Goal: Task Accomplishment & Management: Complete application form

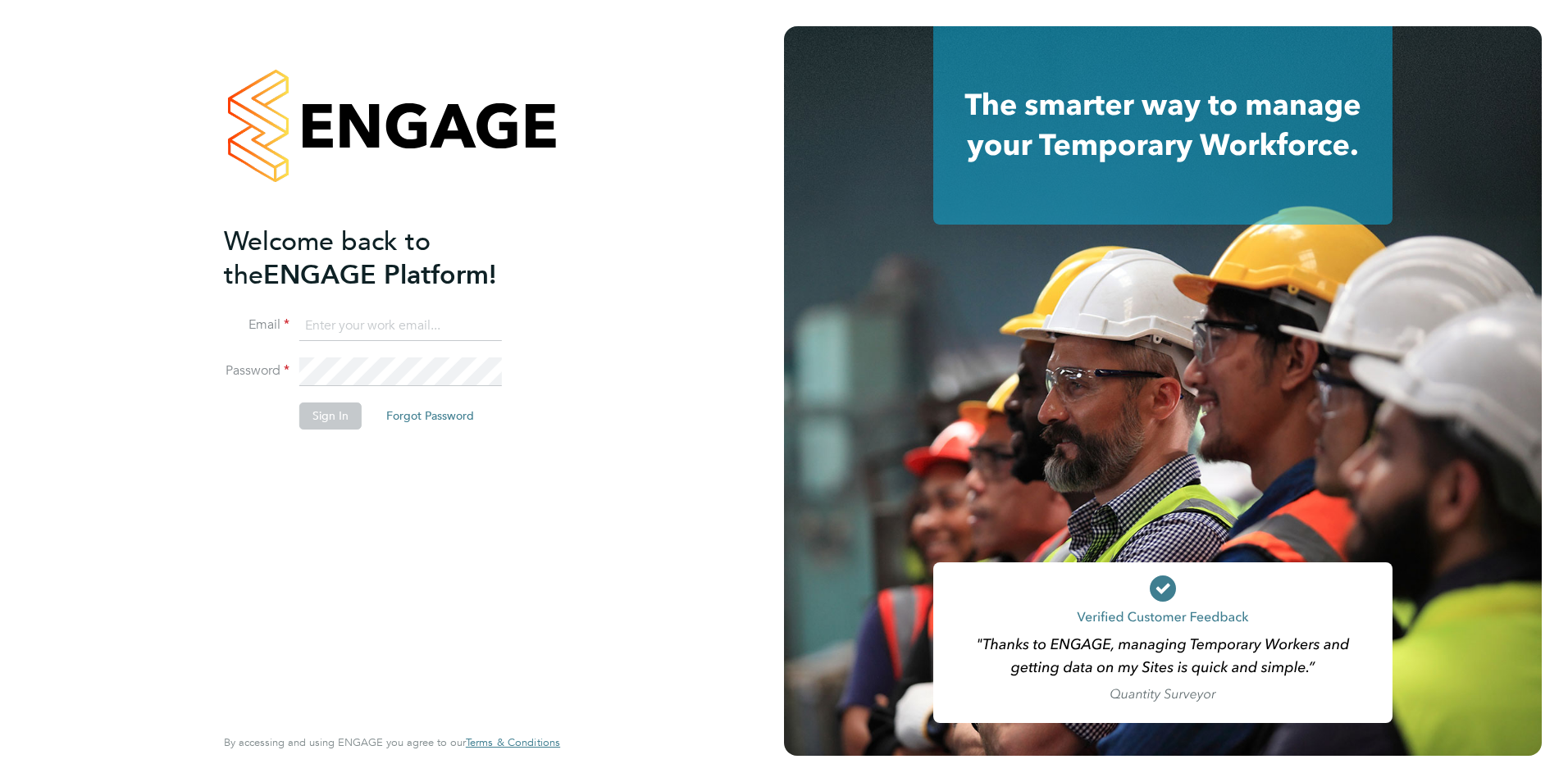
click at [347, 330] on input at bounding box center [400, 326] width 202 height 29
type input "[PERSON_NAME][EMAIL_ADDRESS][DOMAIN_NAME]"
click at [338, 420] on button "Sign In" at bounding box center [330, 416] width 62 height 26
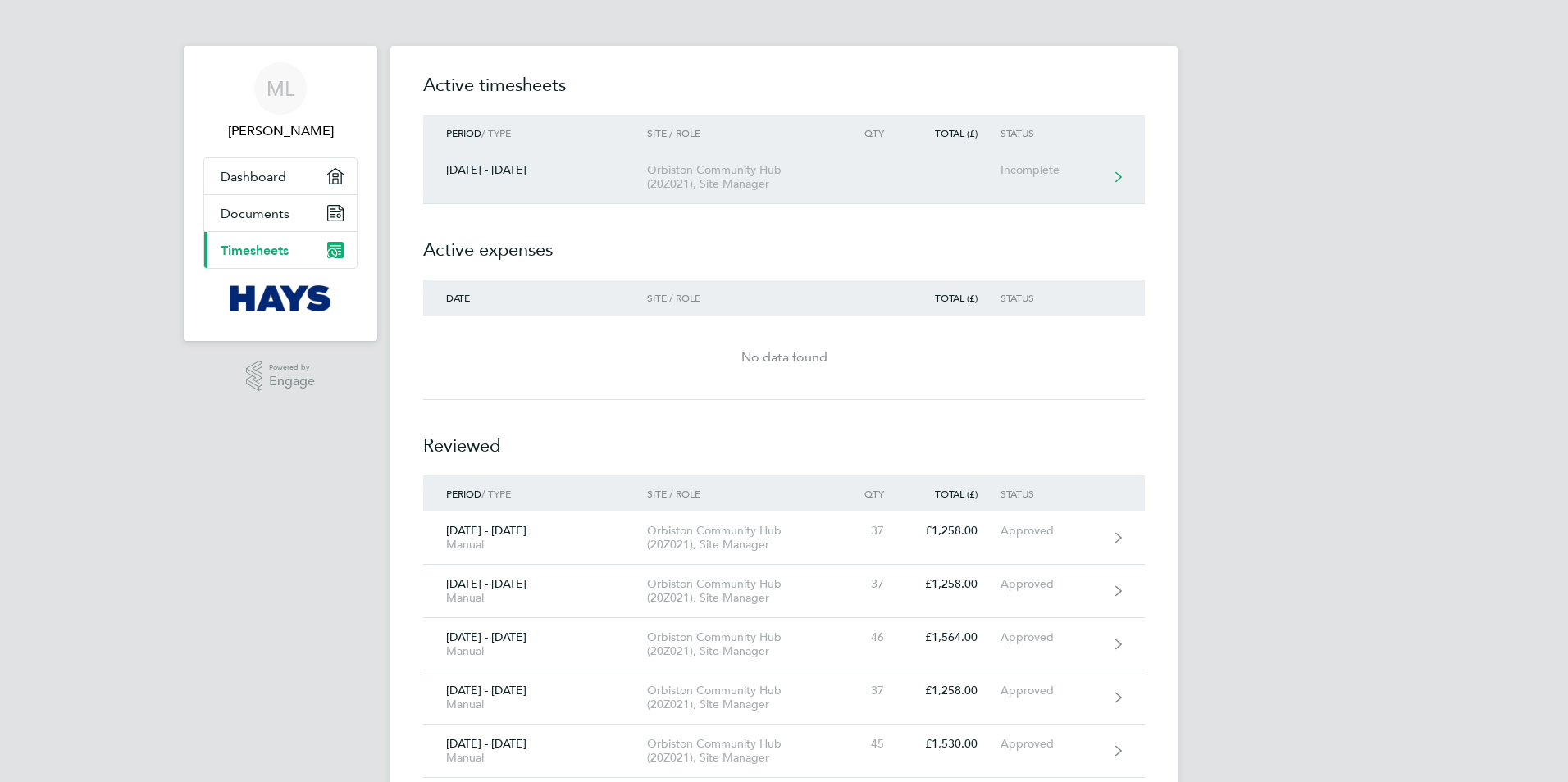
click at [532, 175] on div "[DATE] - [DATE]" at bounding box center [535, 170] width 224 height 14
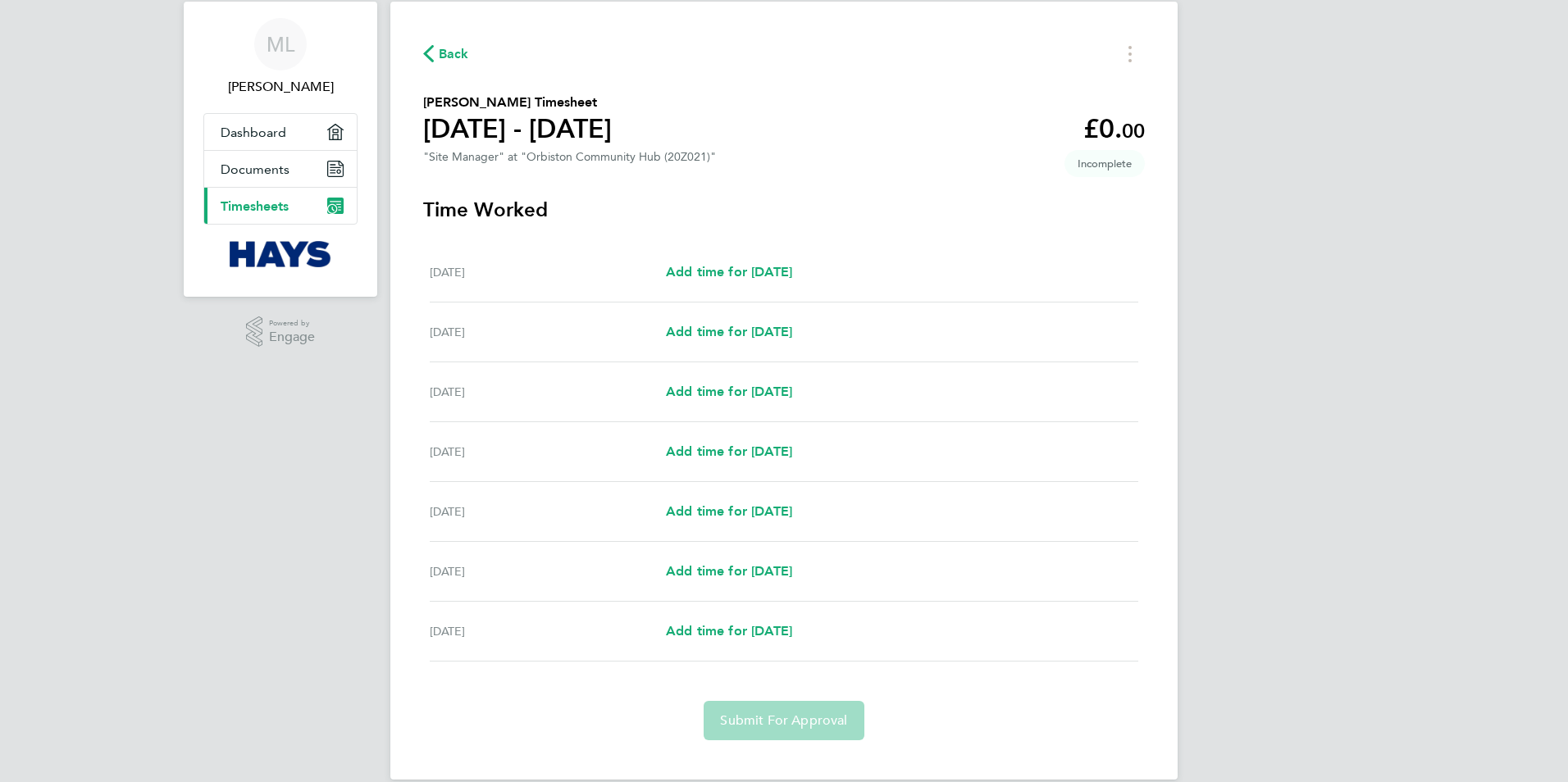
scroll to position [68, 0]
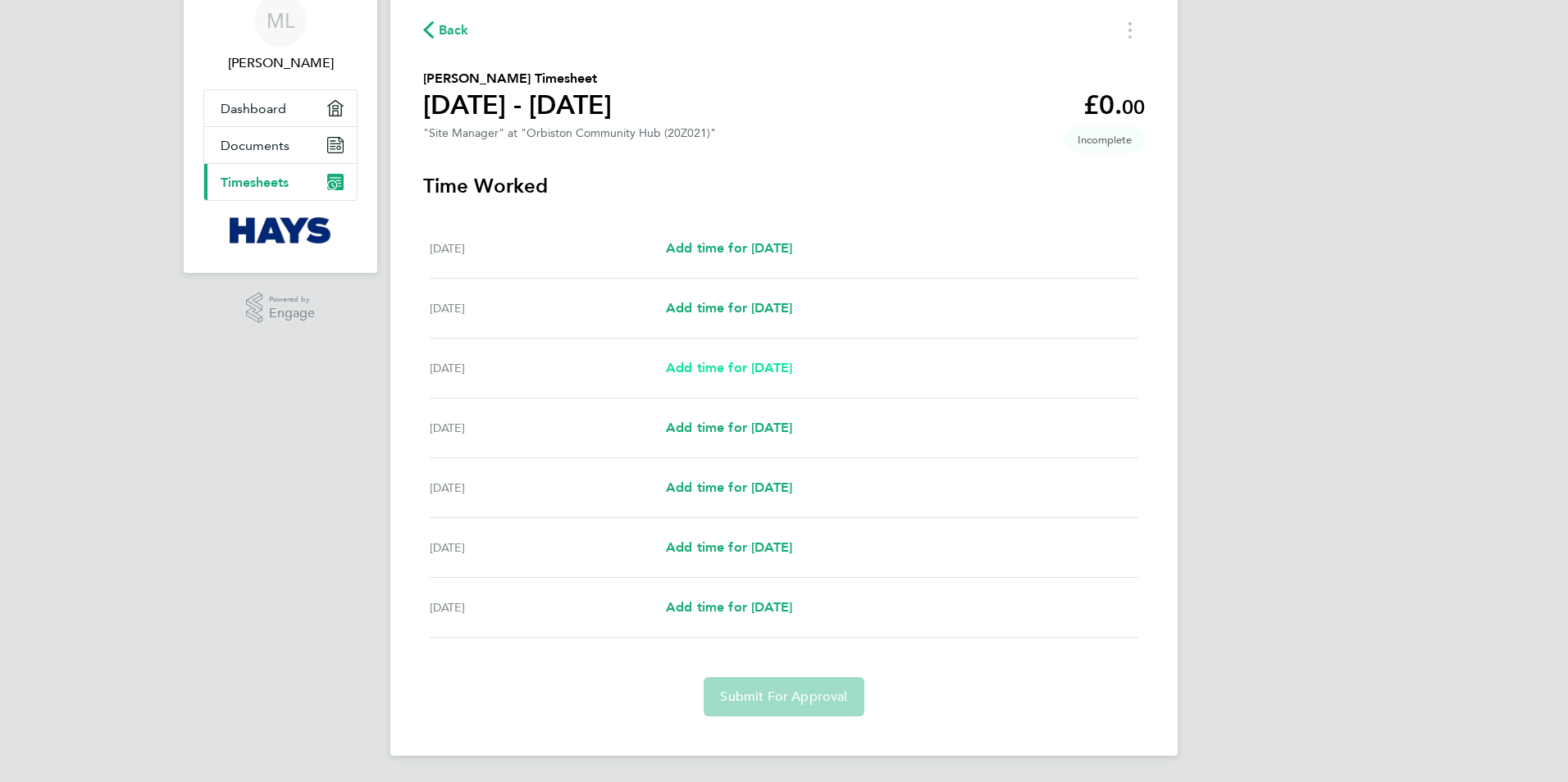
click at [733, 370] on span "Add time for [DATE]" at bounding box center [728, 367] width 127 height 15
select select "30"
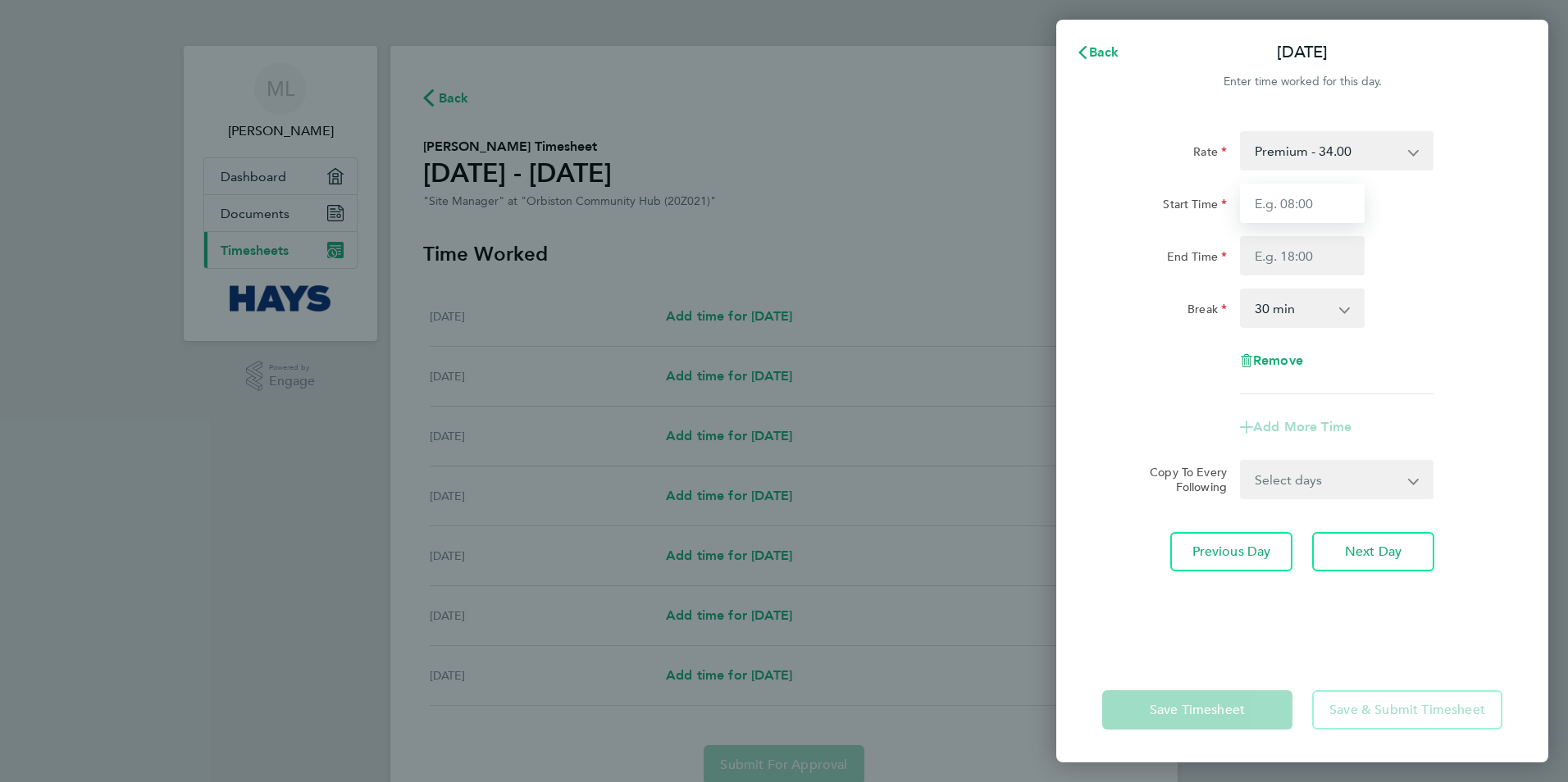
click at [1275, 200] on input "Start Time" at bounding box center [1302, 202] width 125 height 39
type input "08:00"
click at [1292, 261] on input "End Time" at bounding box center [1302, 255] width 125 height 39
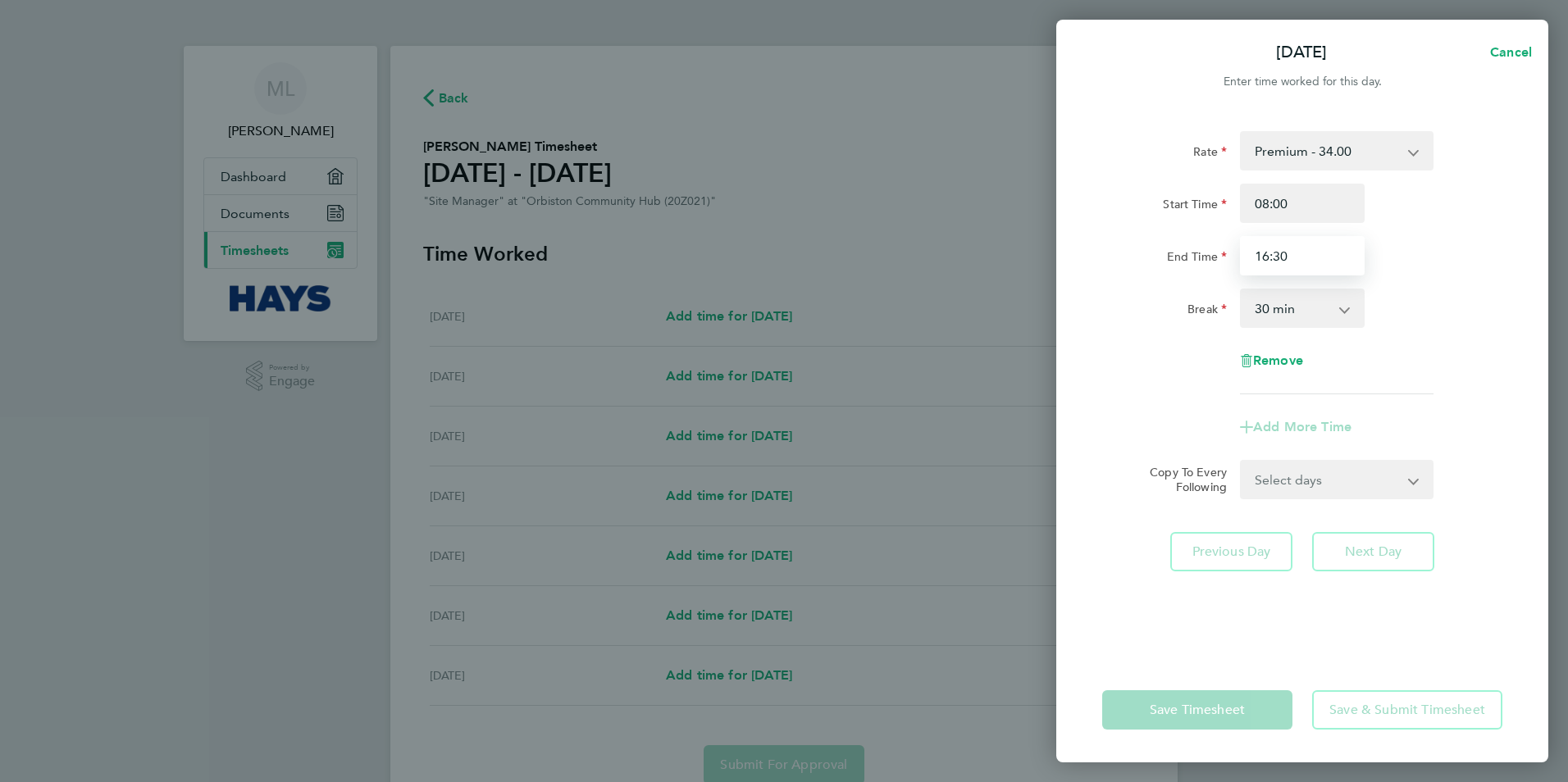
type input "16:30"
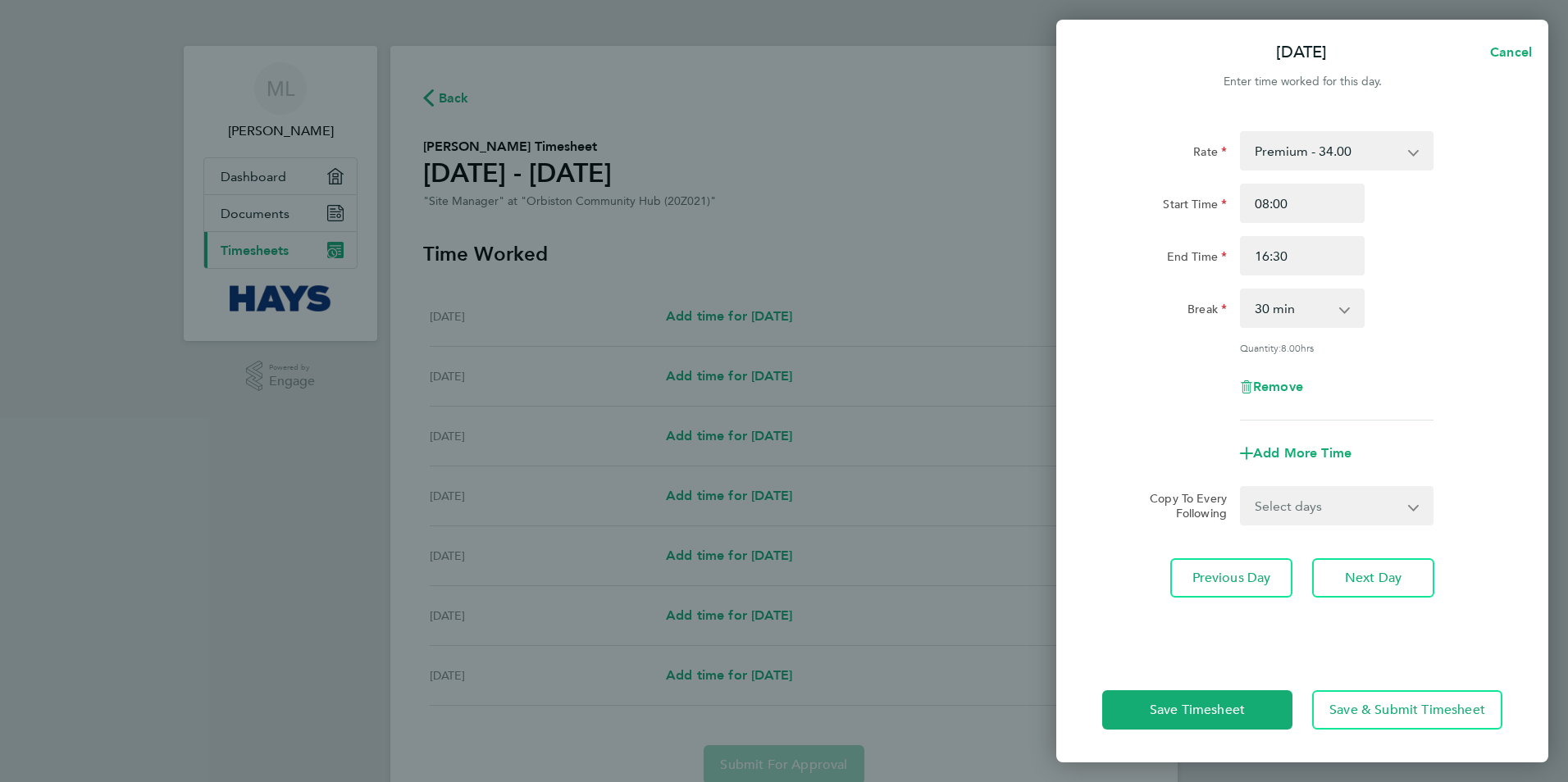
click at [1181, 387] on div "Rate Premium - 34.00 Start Time 08:00 End Time 16:30 Break 0 min 15 min 30 min …" at bounding box center [1302, 275] width 400 height 289
click at [1325, 505] on select "Select days Day [DATE] [DATE] [DATE] [DATE]" at bounding box center [1327, 506] width 172 height 36
select select "TUE"
click at [1242, 488] on select "Select days Day [DATE] [DATE] [DATE] [DATE]" at bounding box center [1327, 506] width 172 height 36
select select "[DATE]"
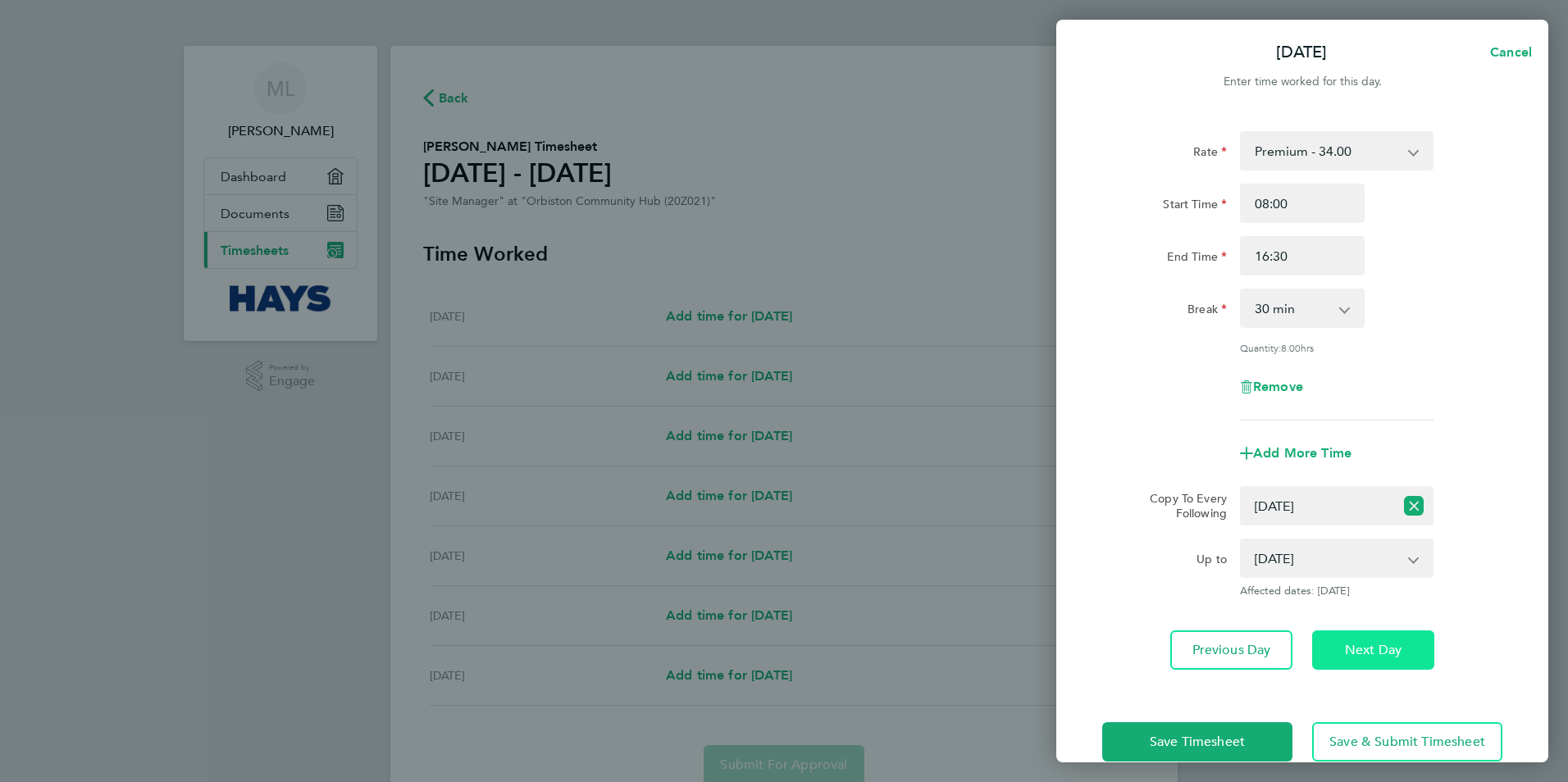
click at [1367, 653] on span "Next Day" at bounding box center [1373, 650] width 57 height 16
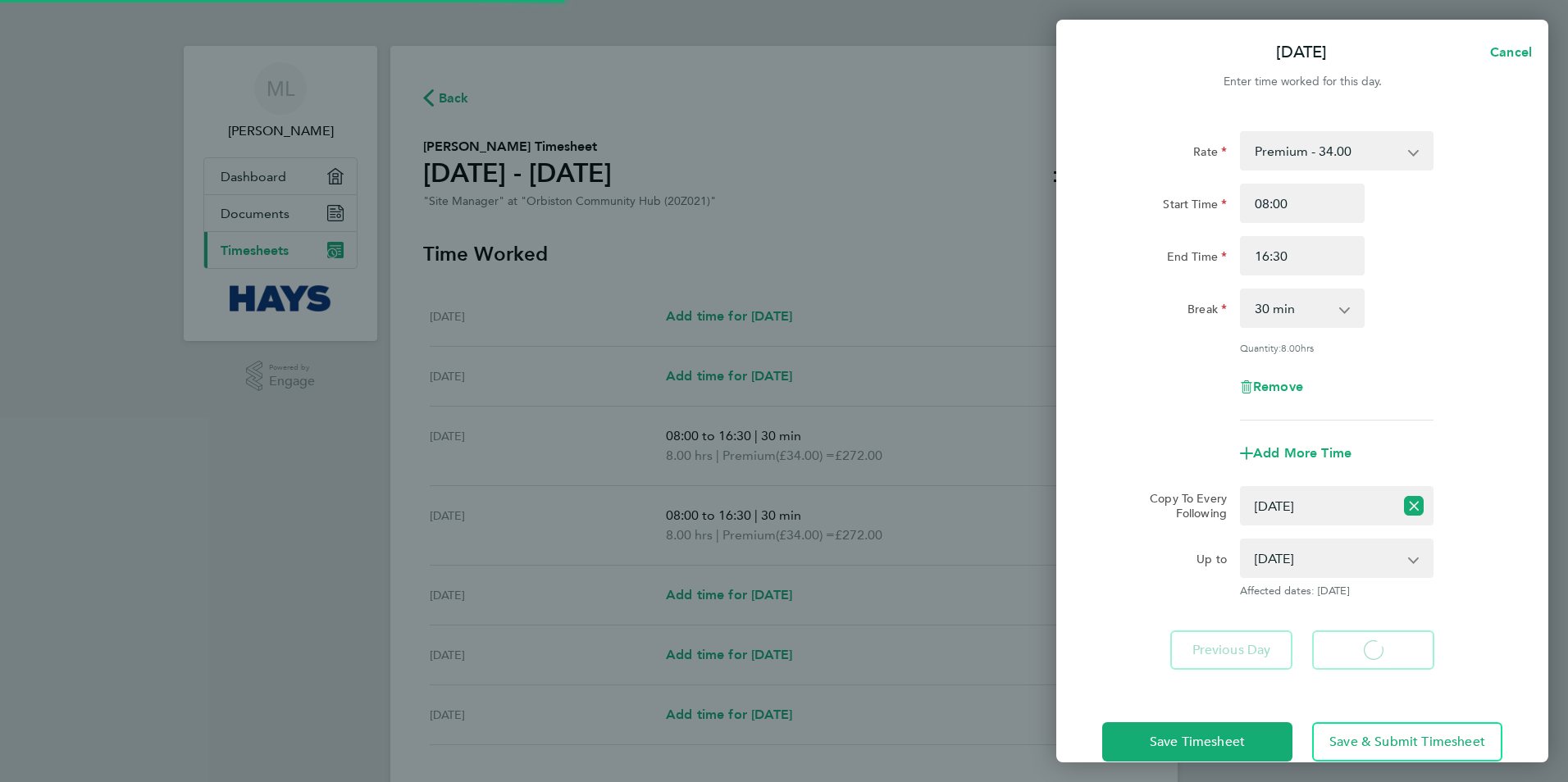
select select "30"
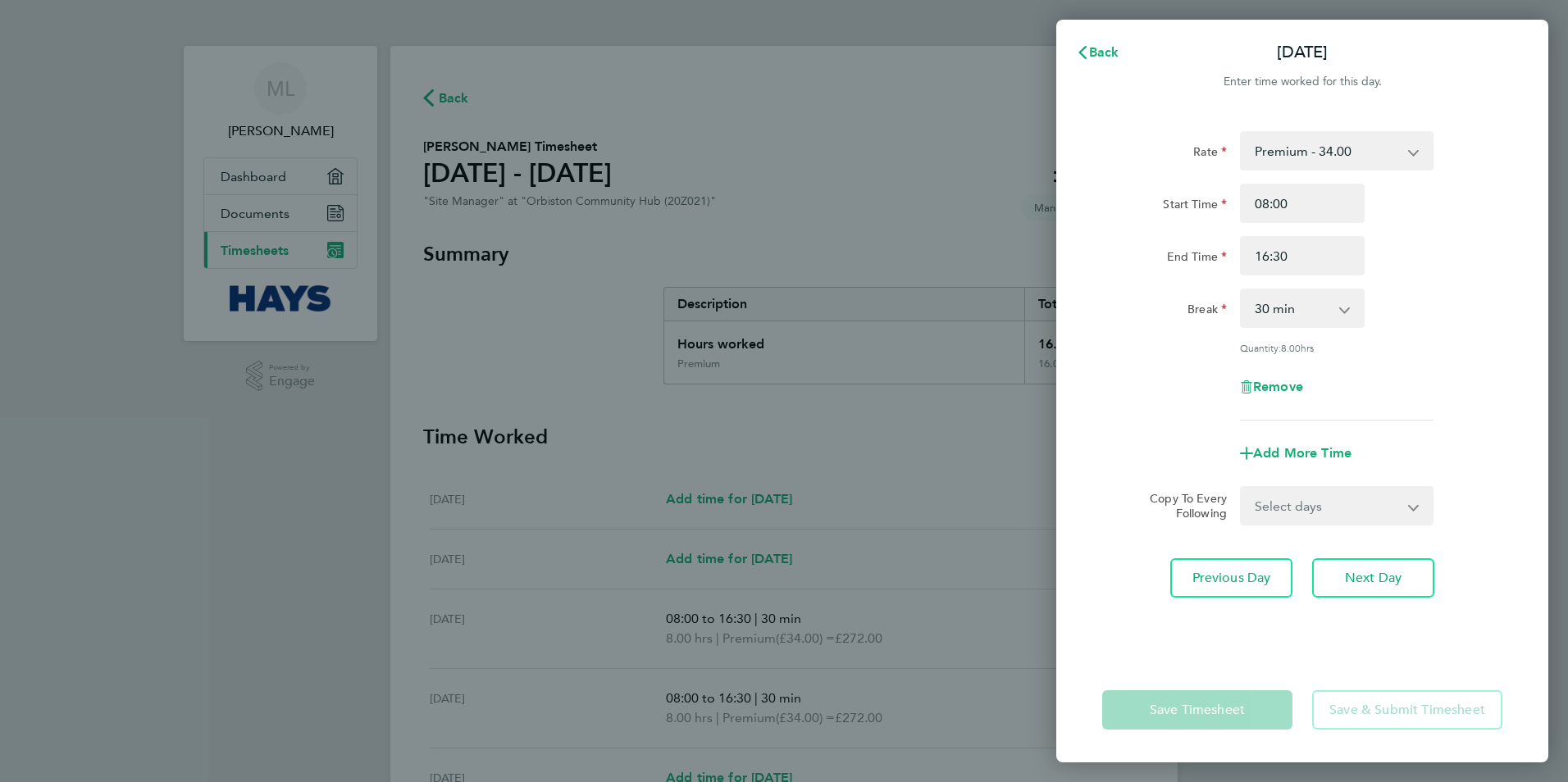
click at [1312, 508] on select "Select days Day [DATE] [DATE] [DATE]" at bounding box center [1327, 506] width 172 height 36
select select "WED"
click at [1242, 488] on select "Select days Day [DATE] [DATE] [DATE]" at bounding box center [1327, 506] width 172 height 36
select select "[DATE]"
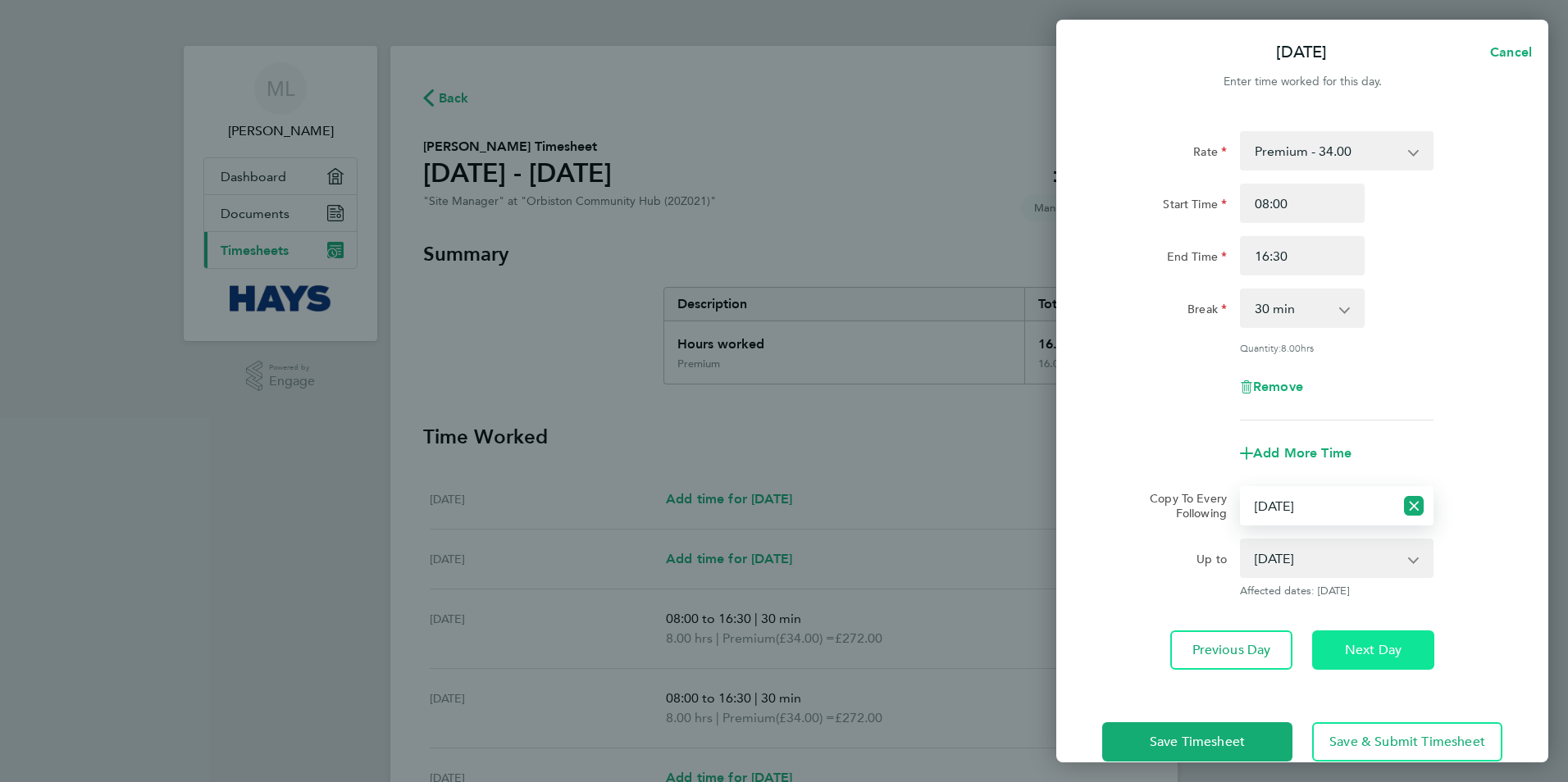
click at [1361, 645] on span "Next Day" at bounding box center [1373, 650] width 57 height 16
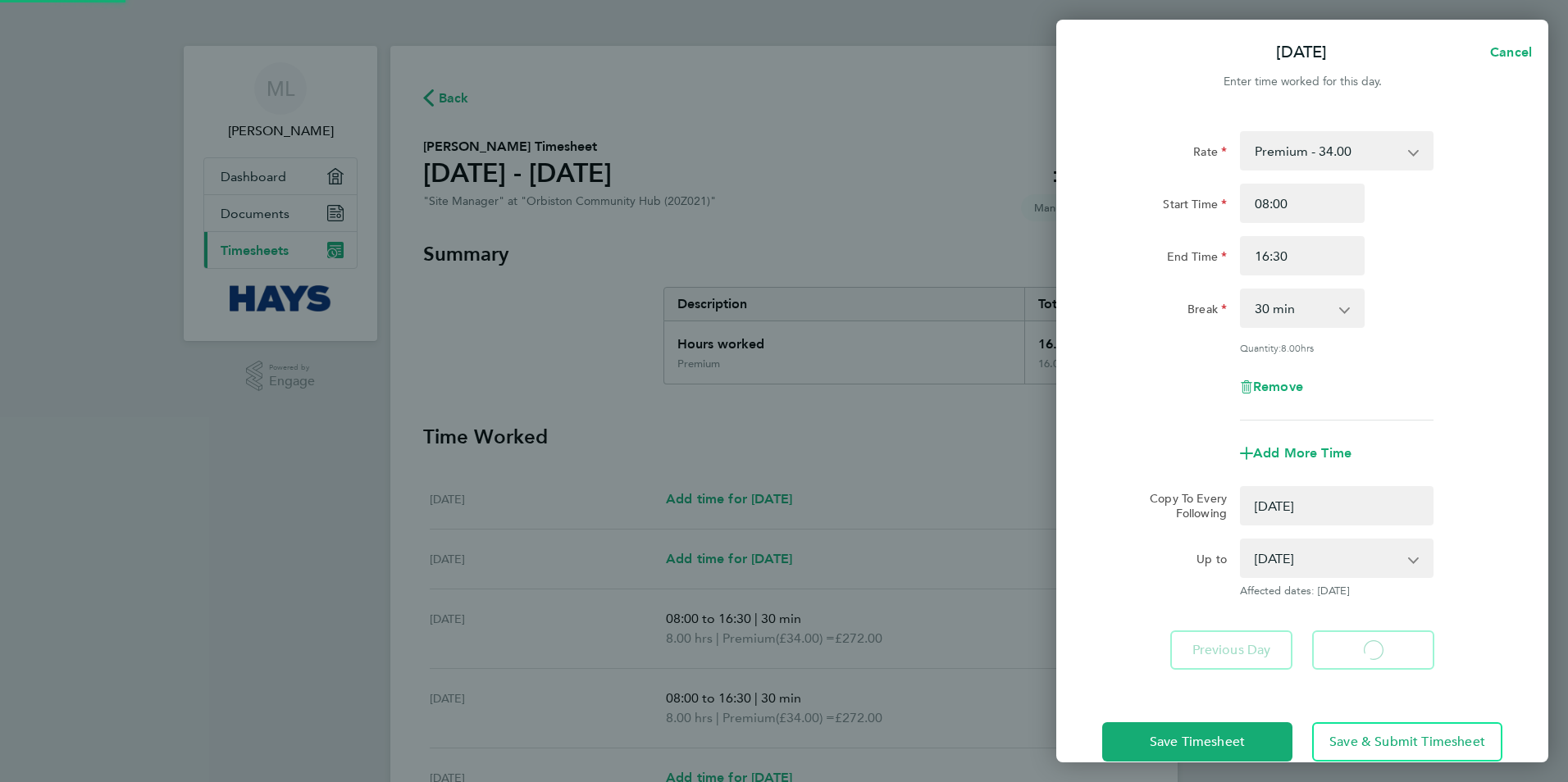
select select "0: null"
select select "30"
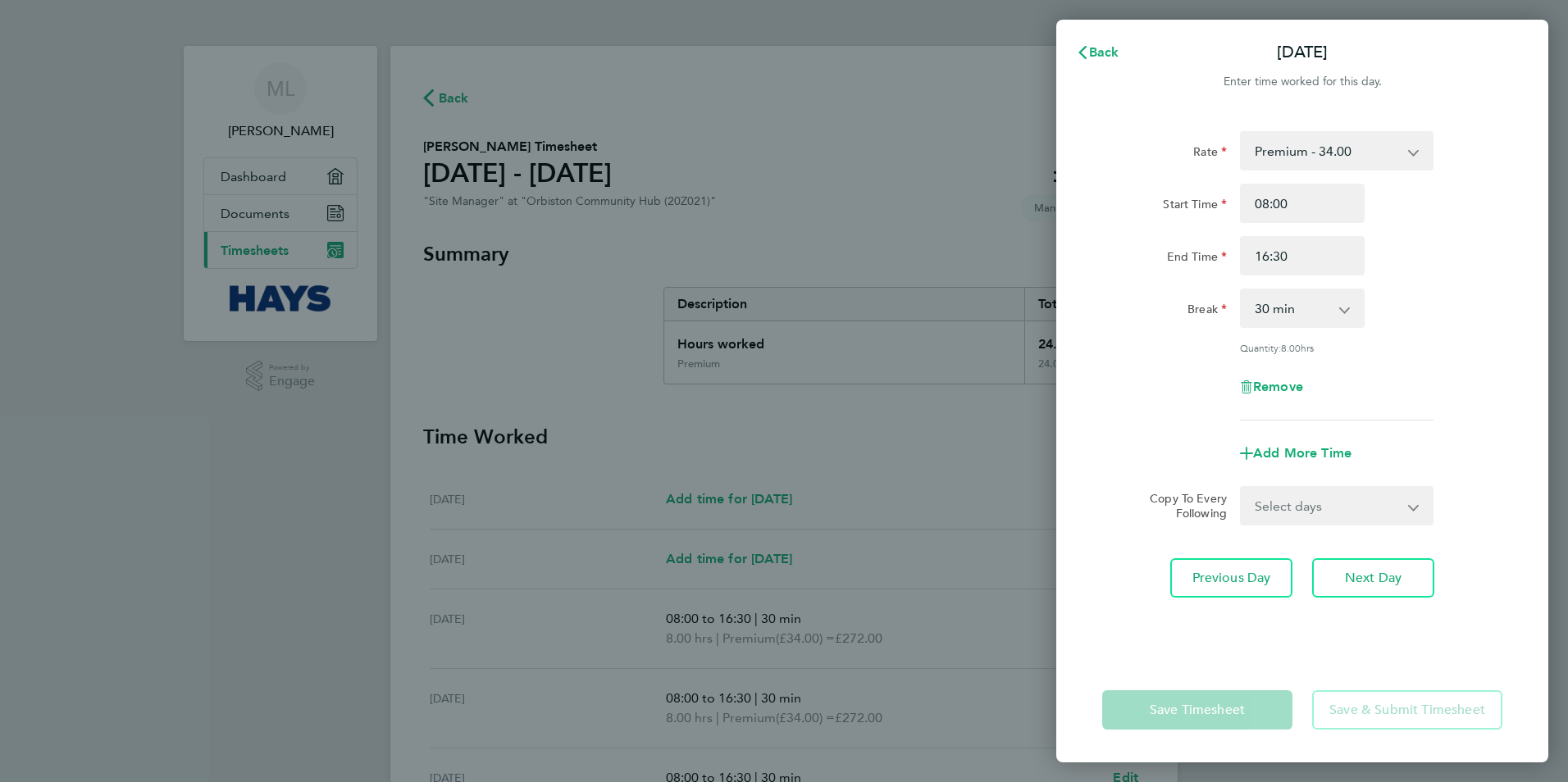
click at [1326, 501] on select "Select days Day [DATE] [DATE]" at bounding box center [1327, 506] width 172 height 36
select select "THU"
click at [1242, 488] on select "Select days Day [DATE] [DATE]" at bounding box center [1327, 506] width 172 height 36
select select "[DATE]"
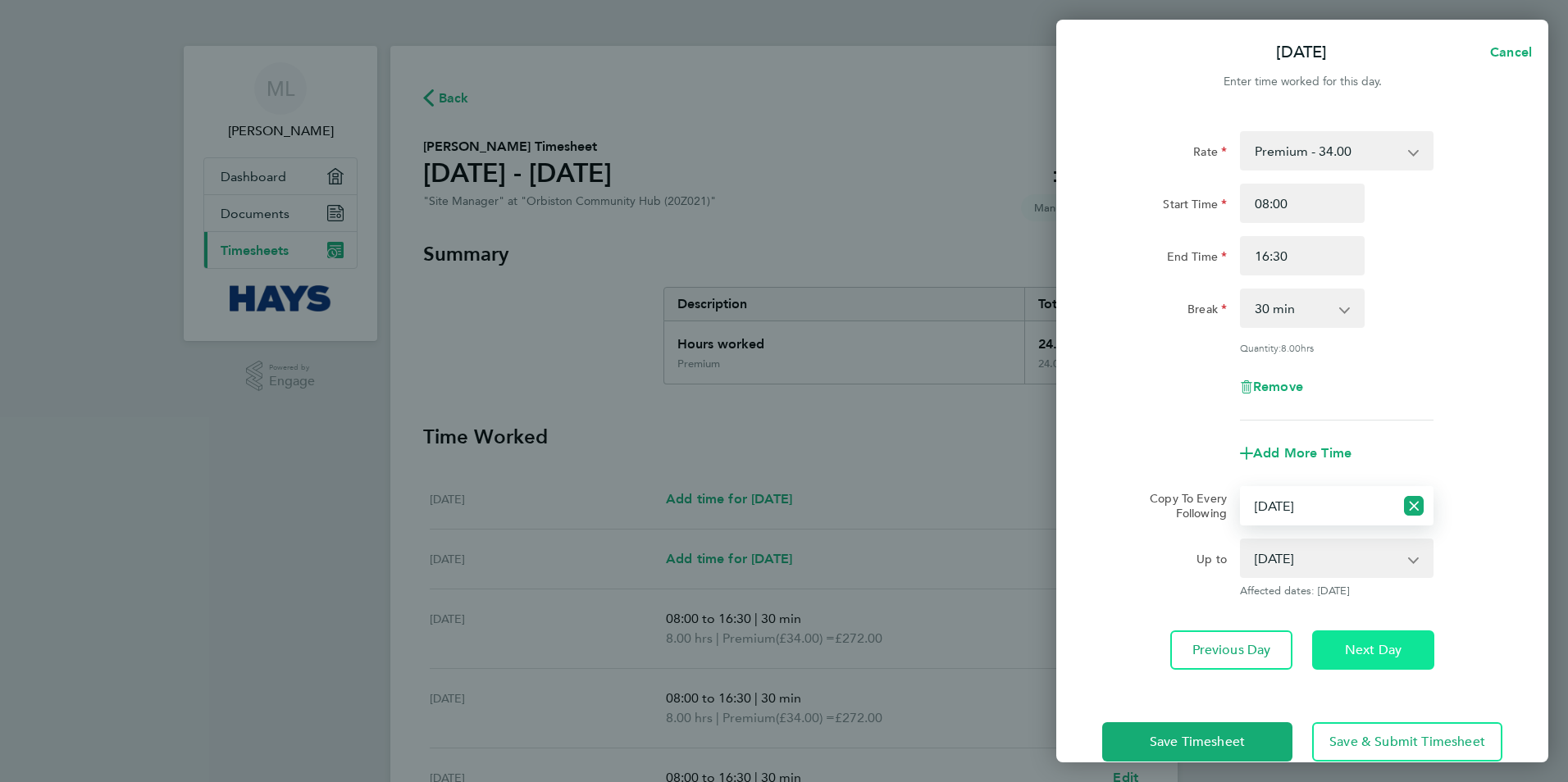
click at [1358, 653] on span "Next Day" at bounding box center [1373, 650] width 57 height 16
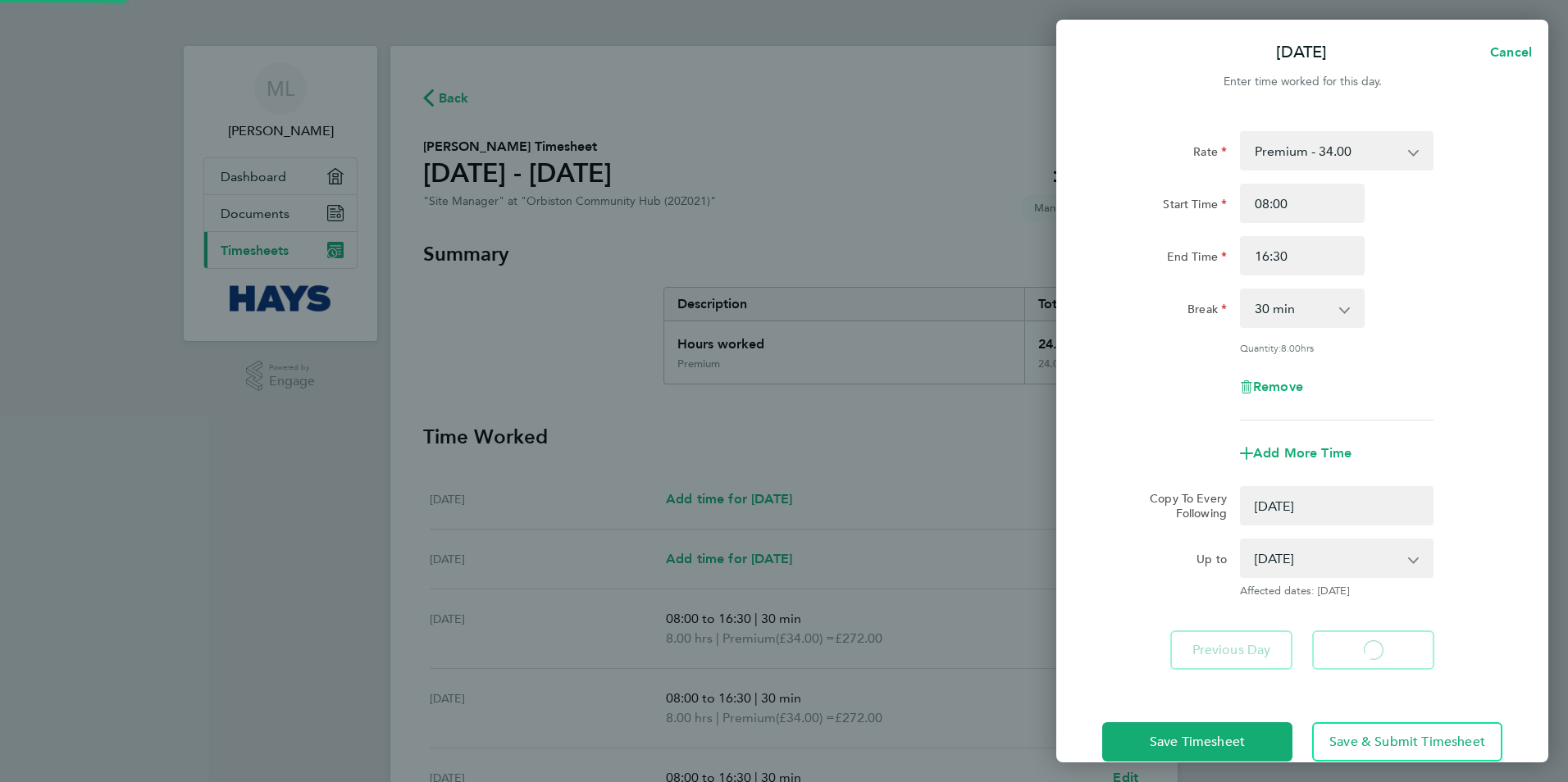
select select "0: null"
select select "30"
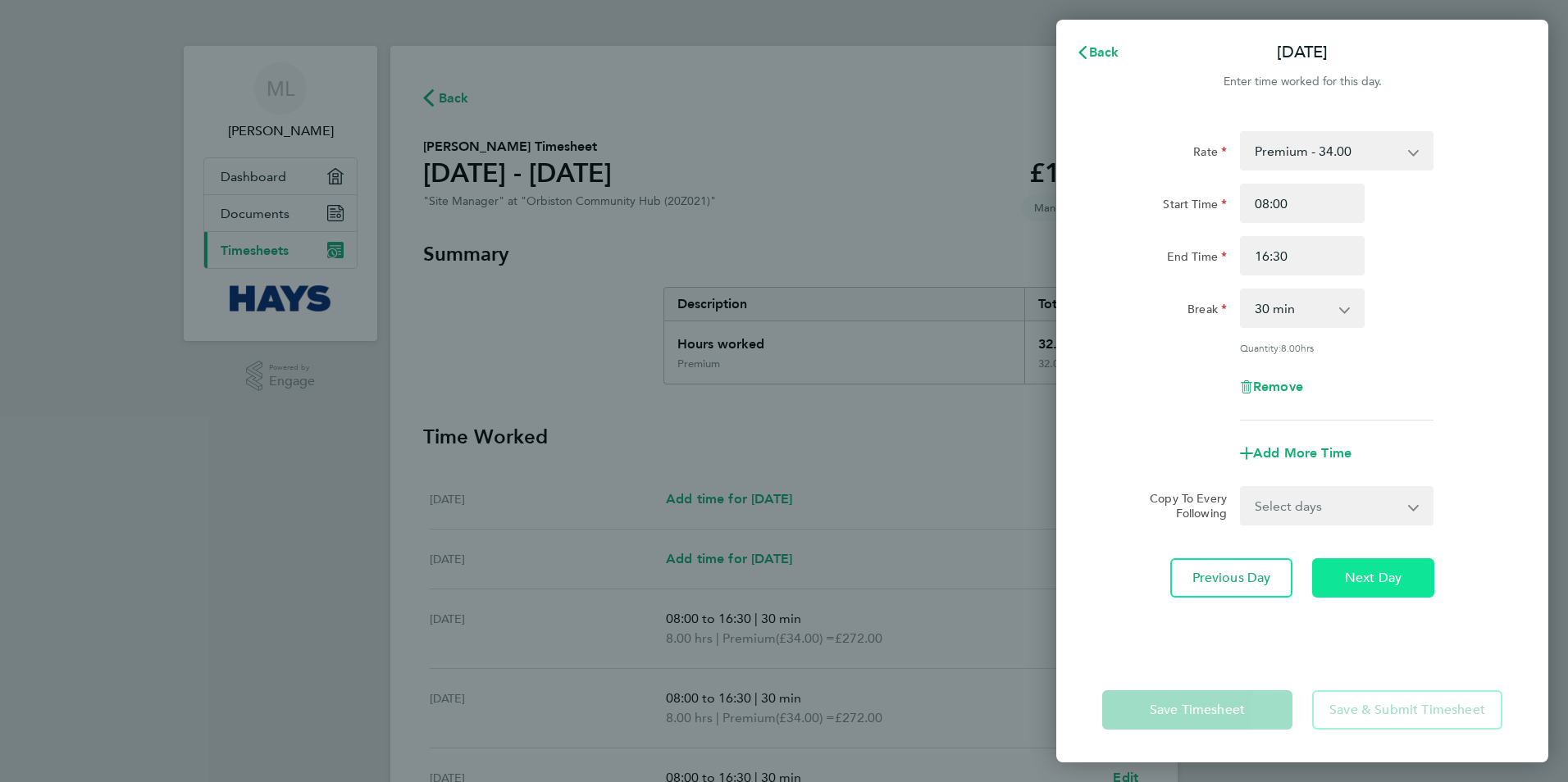
click at [1362, 574] on span "Next Day" at bounding box center [1373, 578] width 57 height 16
select select "30"
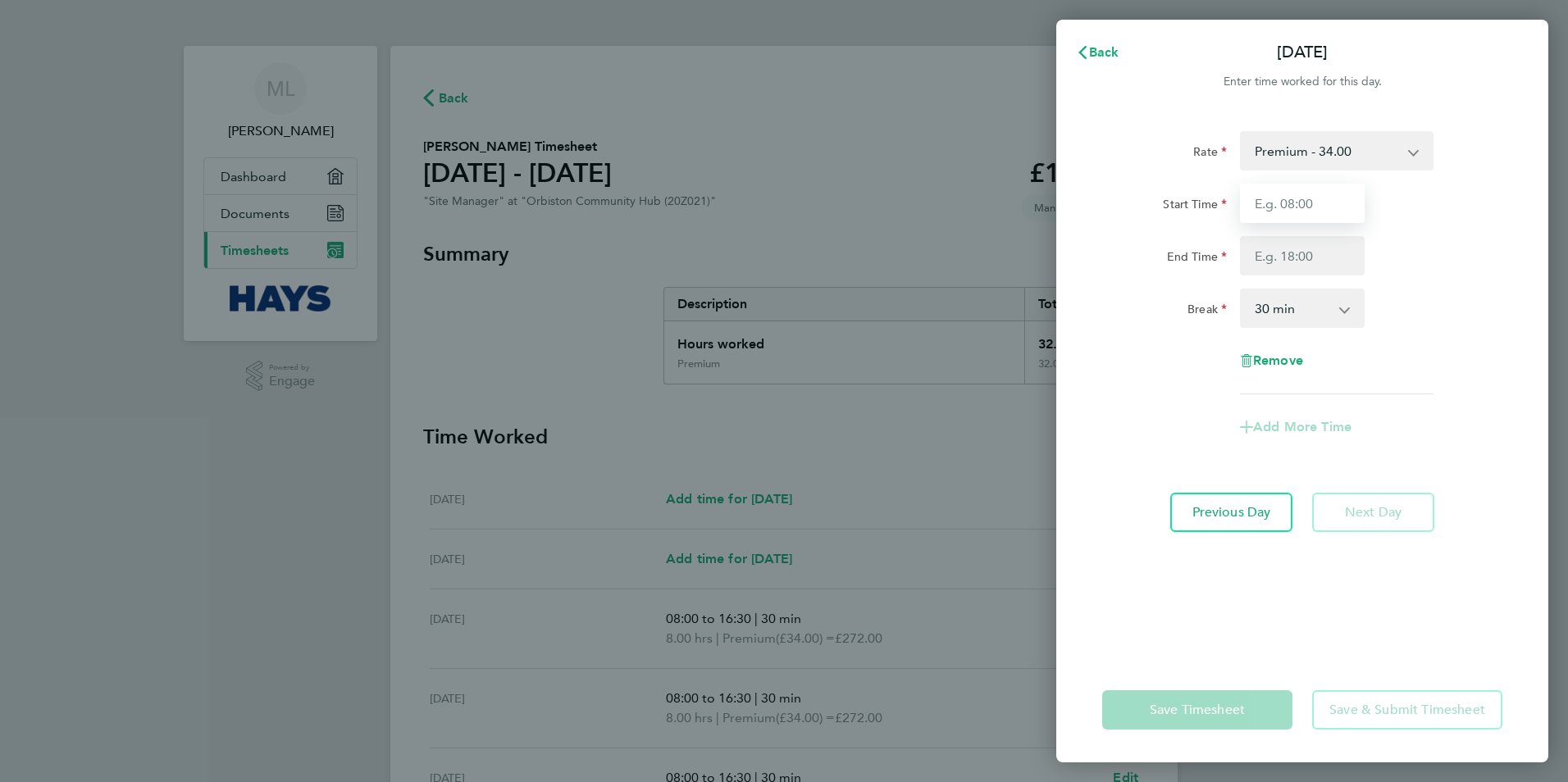
click at [1271, 212] on input "Start Time" at bounding box center [1302, 202] width 125 height 39
type input "08:00"
click at [1274, 259] on input "End Time" at bounding box center [1302, 255] width 125 height 39
type input "13:00"
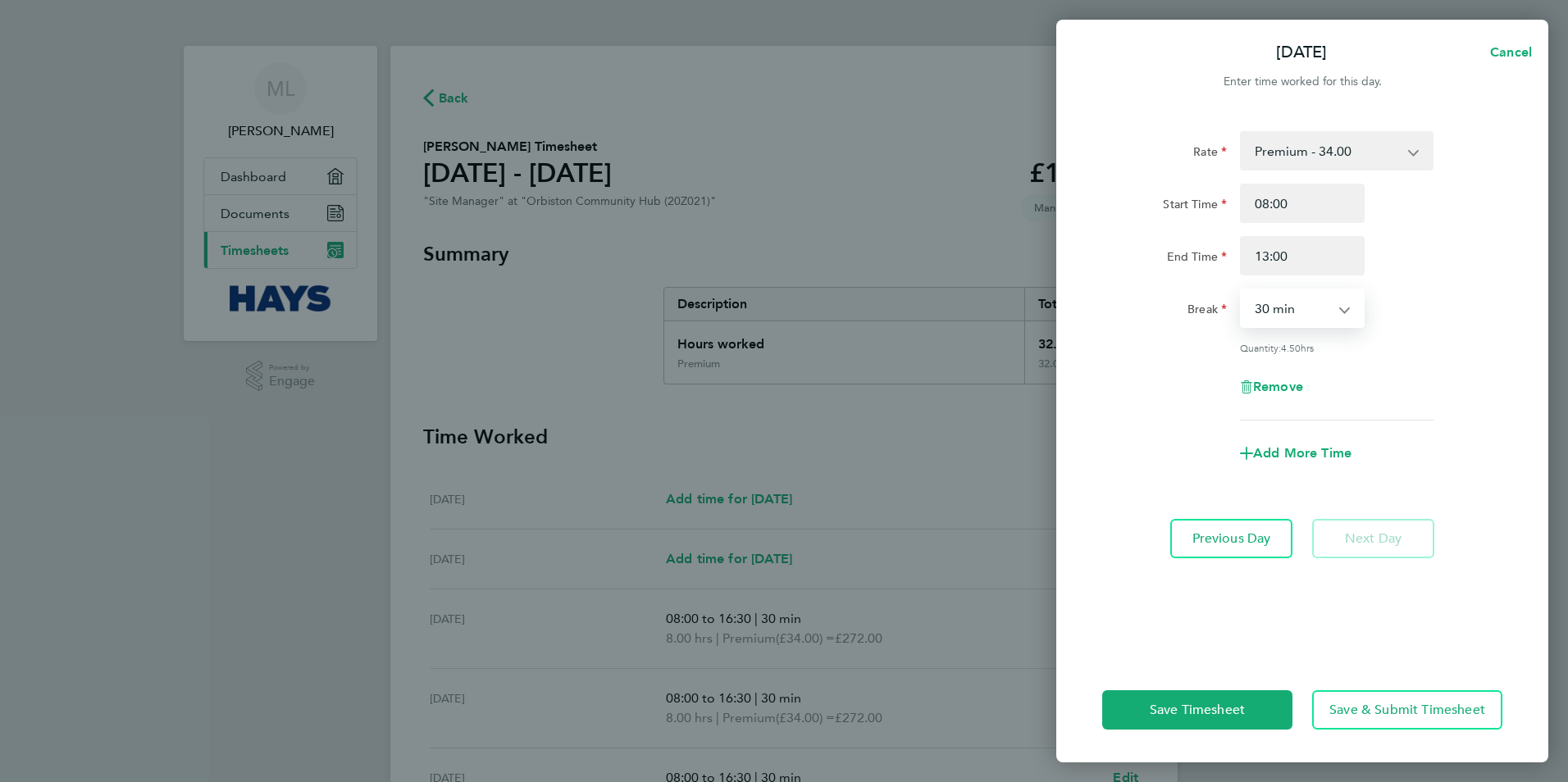
click at [1282, 309] on select "0 min 15 min 30 min 45 min 60 min 75 min 90 min" at bounding box center [1293, 308] width 102 height 36
select select "0"
click at [1242, 290] on select "0 min 15 min 30 min 45 min 60 min 75 min 90 min" at bounding box center [1293, 308] width 102 height 36
click at [1404, 363] on div "Rate Premium - 34.00 Start Time 08:00 End Time 13:00 Break 0 min 15 min 30 min …" at bounding box center [1302, 275] width 400 height 289
click at [1398, 713] on span "Save & Submit Timesheet" at bounding box center [1407, 710] width 156 height 16
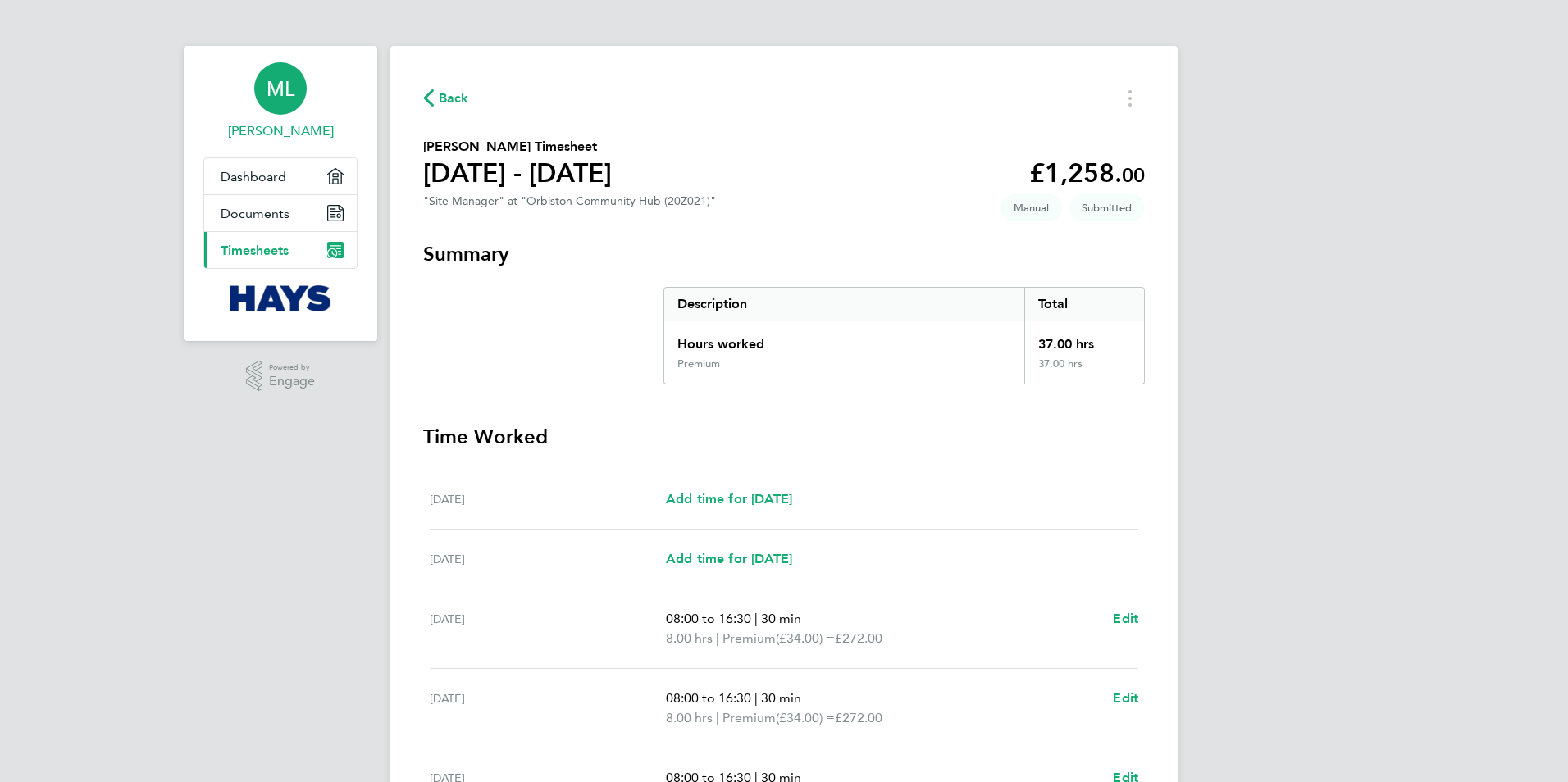
click at [287, 92] on span "ML" at bounding box center [280, 87] width 28 height 21
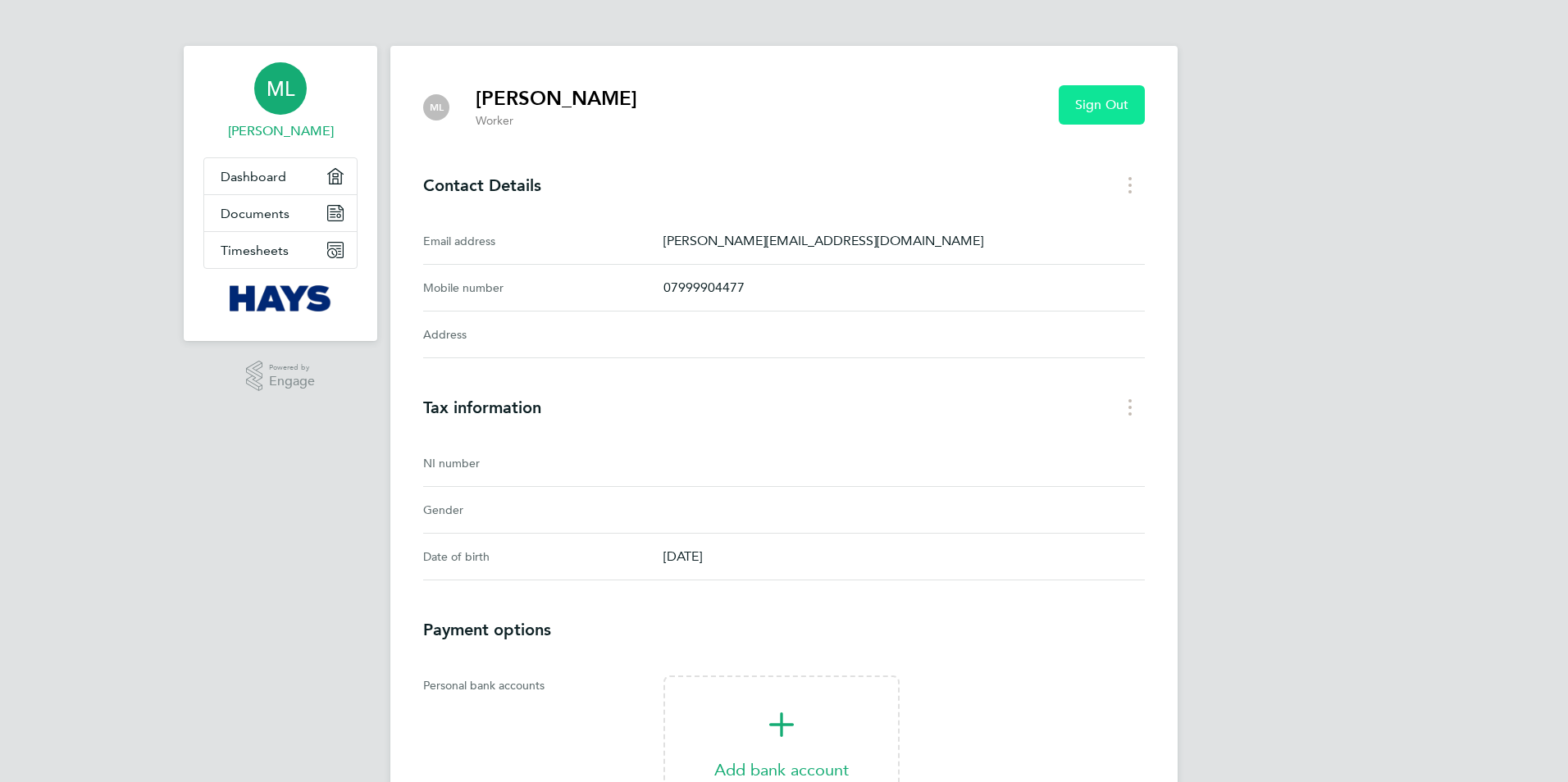
click at [1103, 106] on span "Sign Out" at bounding box center [1101, 105] width 53 height 16
